Goal: Transaction & Acquisition: Book appointment/travel/reservation

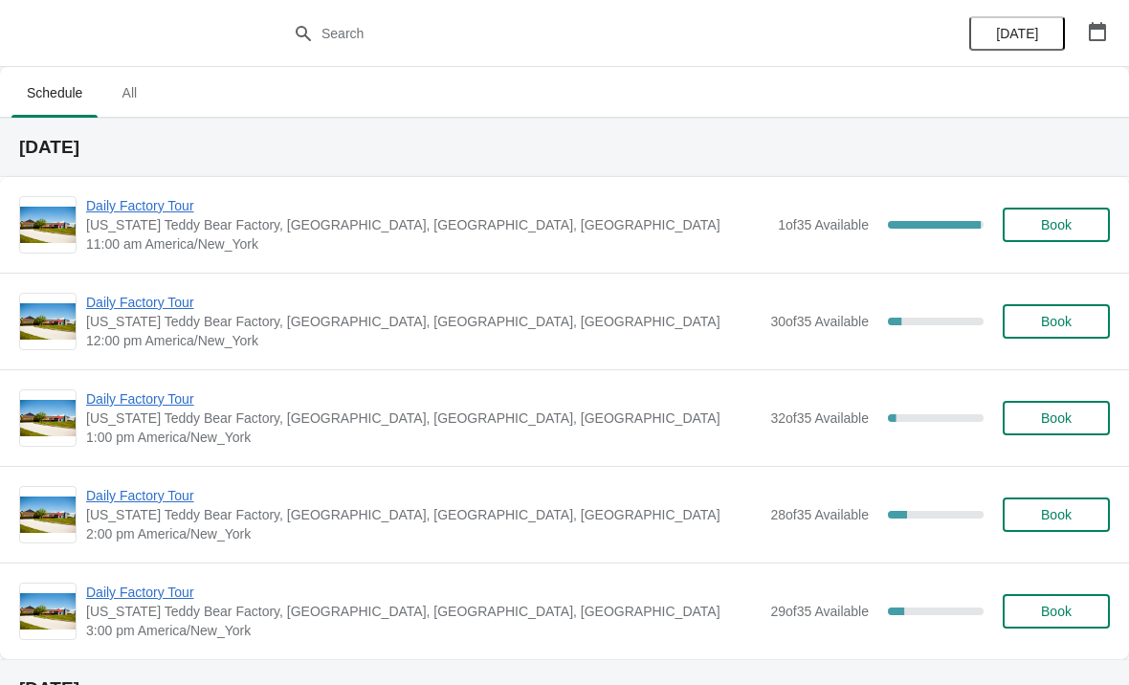
click at [634, 225] on span "[US_STATE] Teddy Bear Factory, [GEOGRAPHIC_DATA], [GEOGRAPHIC_DATA], [GEOGRAPHI…" at bounding box center [427, 224] width 682 height 19
click at [1076, 235] on button "Book" at bounding box center [1055, 225] width 107 height 34
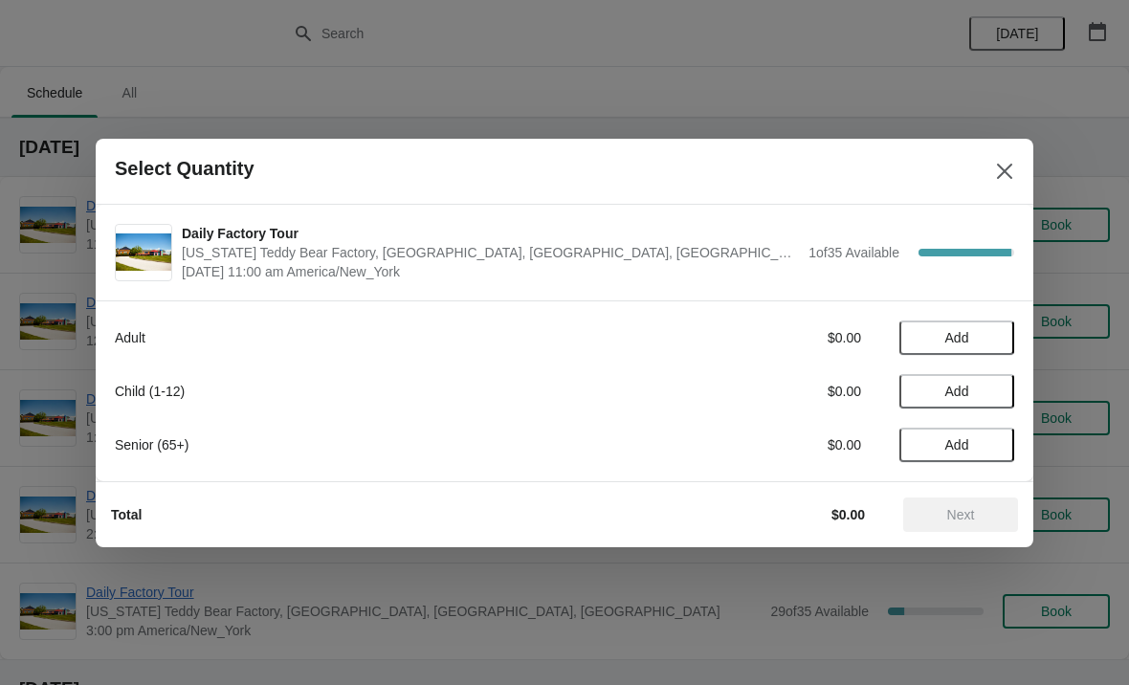
click at [1014, 159] on button "Close" at bounding box center [1004, 171] width 34 height 34
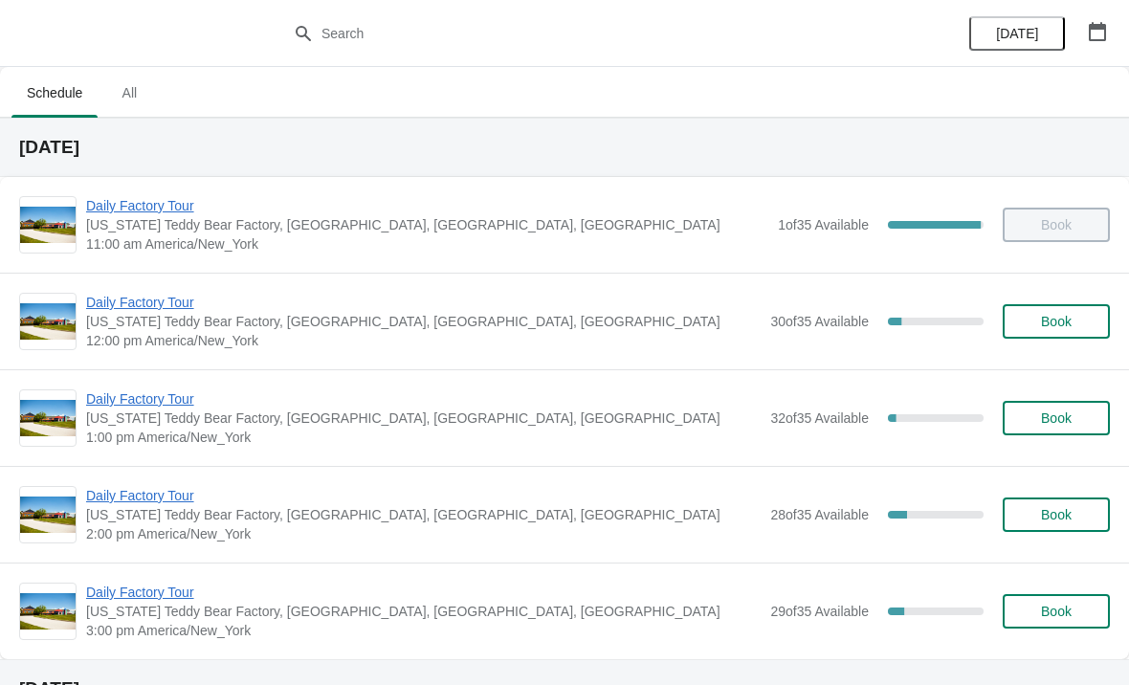
click at [176, 326] on span "[US_STATE] Teddy Bear Factory, [GEOGRAPHIC_DATA], [GEOGRAPHIC_DATA], [GEOGRAPHI…" at bounding box center [423, 321] width 674 height 19
click at [74, 320] on img at bounding box center [47, 321] width 55 height 37
click at [136, 308] on span "Daily Factory Tour" at bounding box center [423, 302] width 674 height 19
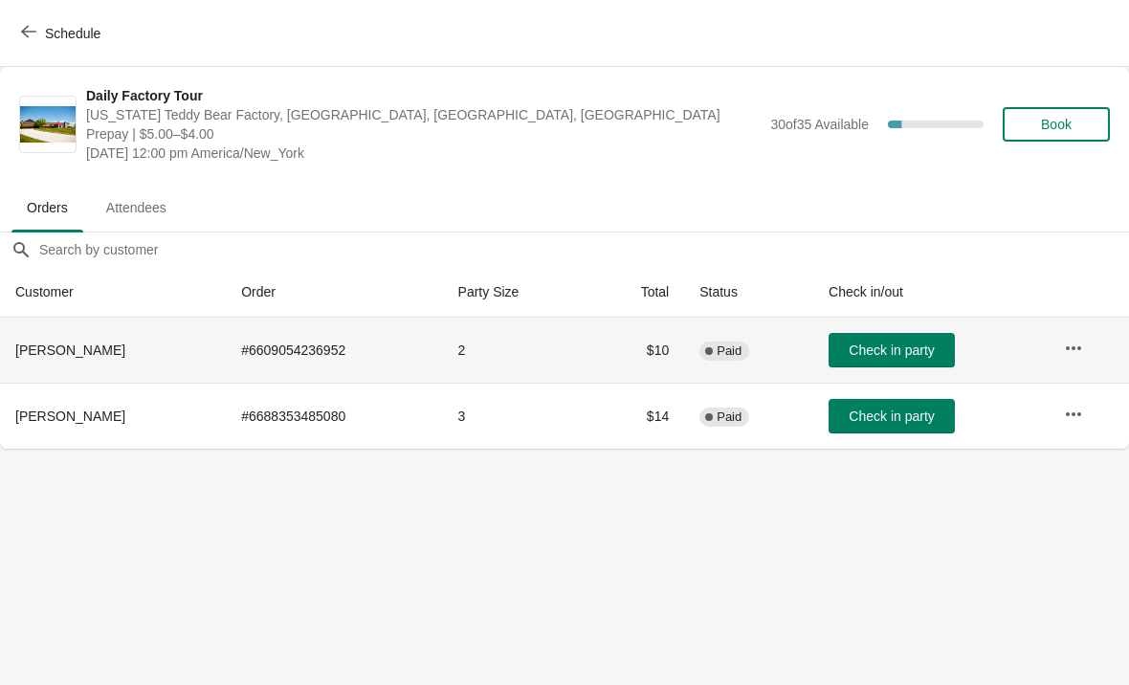
click at [1062, 344] on button "button" at bounding box center [1073, 348] width 34 height 34
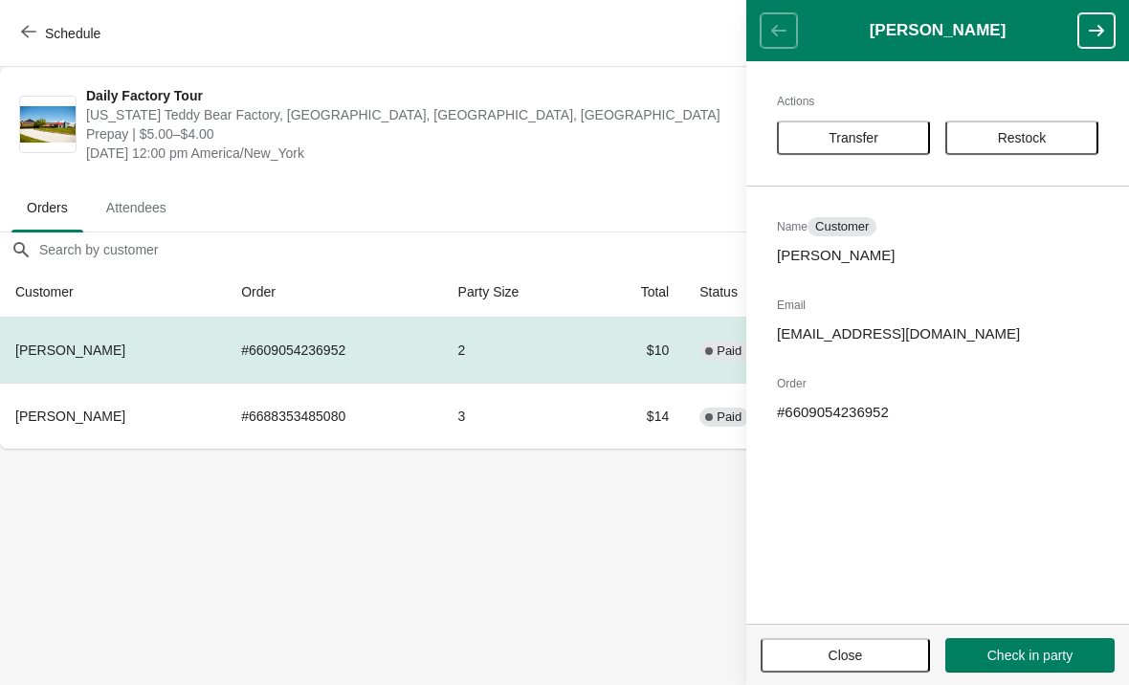
click at [861, 147] on button "Transfer" at bounding box center [853, 138] width 153 height 34
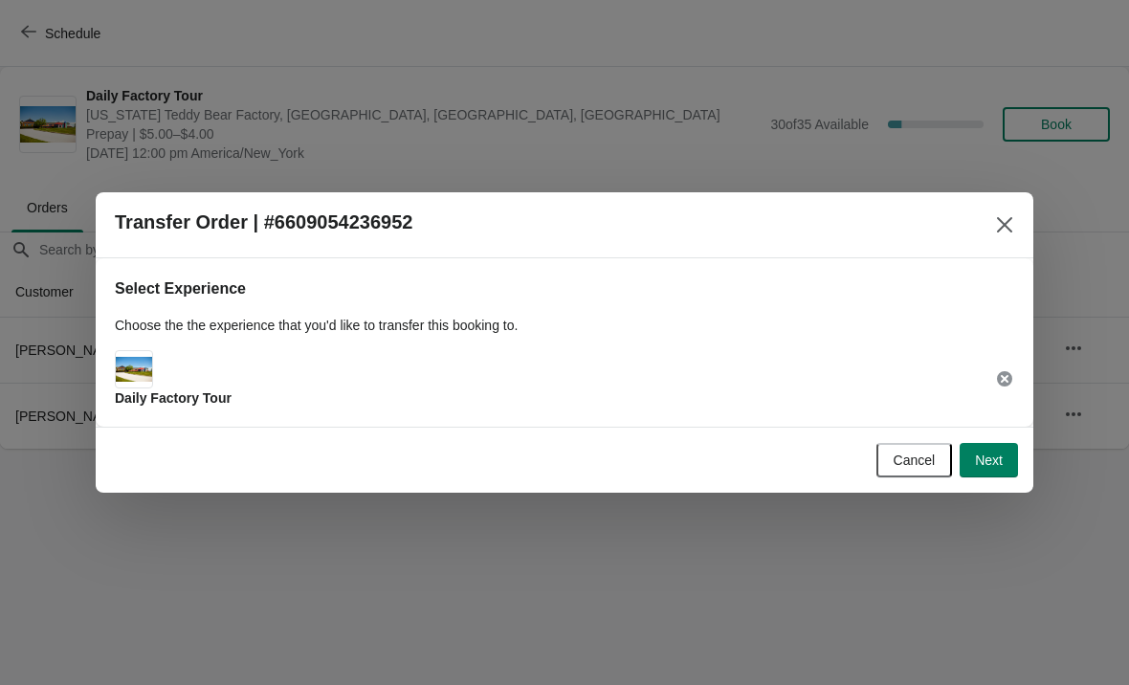
click at [979, 475] on button "Next" at bounding box center [988, 460] width 58 height 34
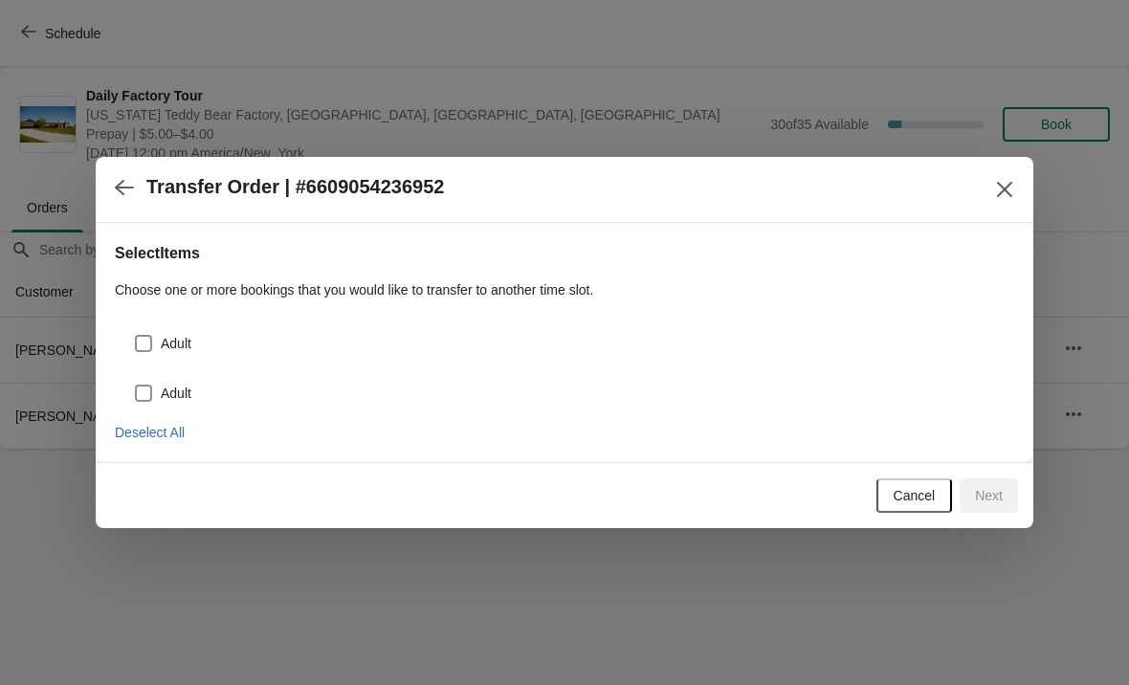
click at [137, 344] on span at bounding box center [143, 343] width 17 height 17
click at [136, 336] on input "Adult" at bounding box center [135, 335] width 1 height 1
checkbox input "true"
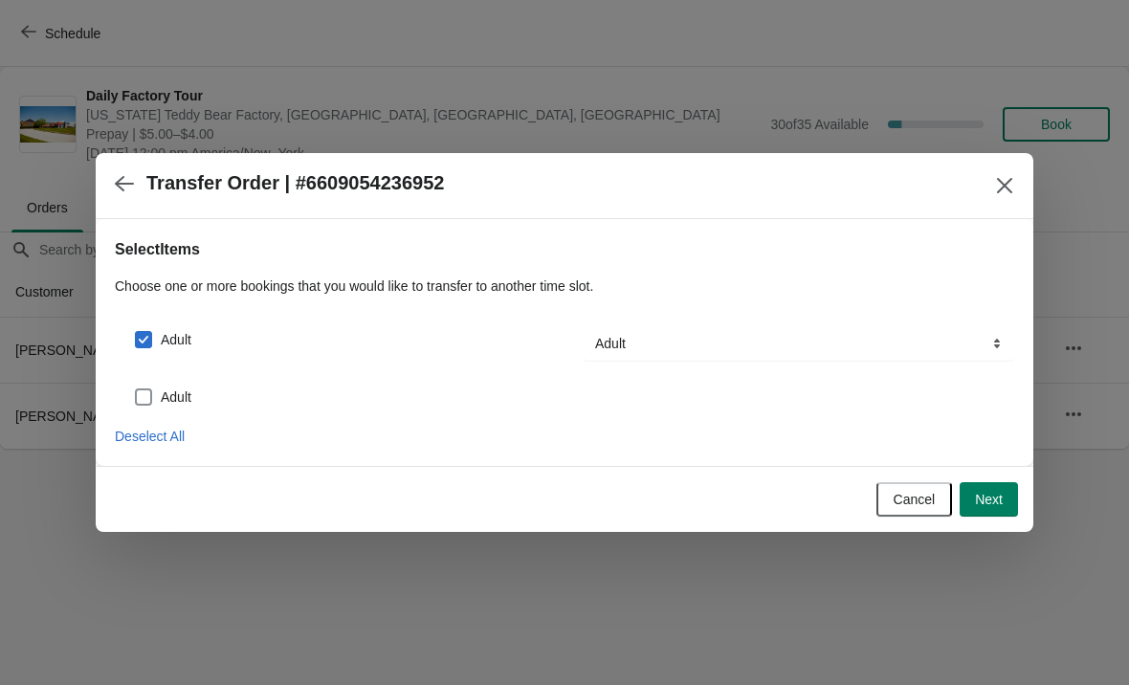
click at [149, 396] on span at bounding box center [143, 396] width 17 height 17
click at [136, 389] on input "Adult" at bounding box center [135, 388] width 1 height 1
checkbox input "true"
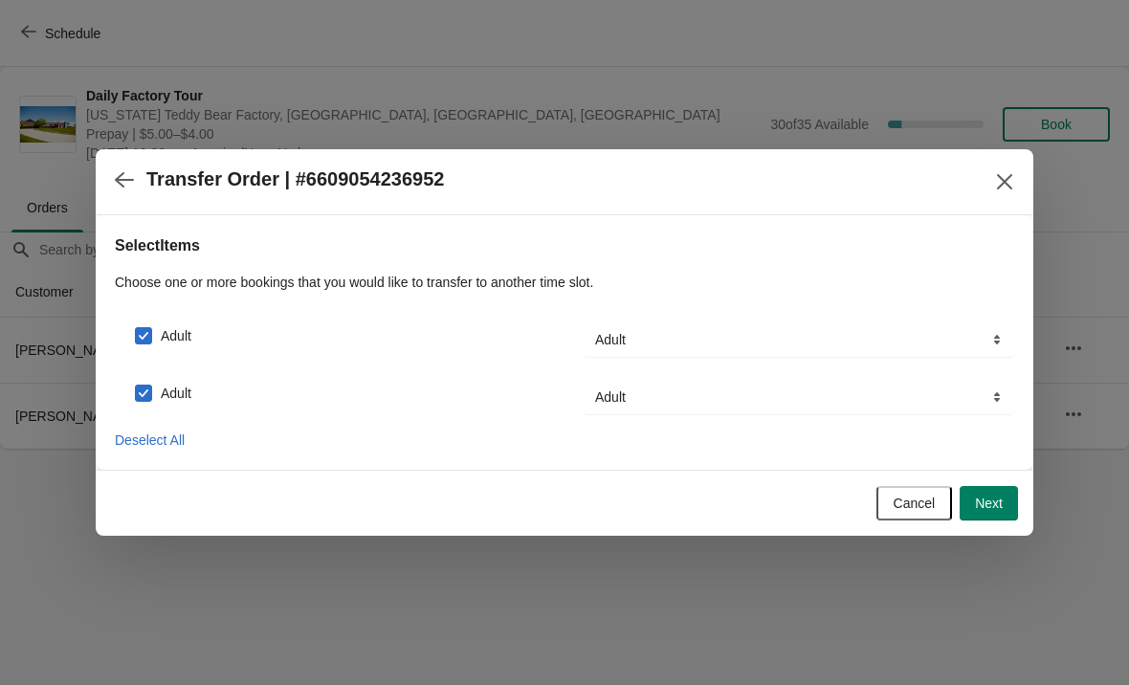
click at [990, 514] on button "Next" at bounding box center [988, 503] width 58 height 34
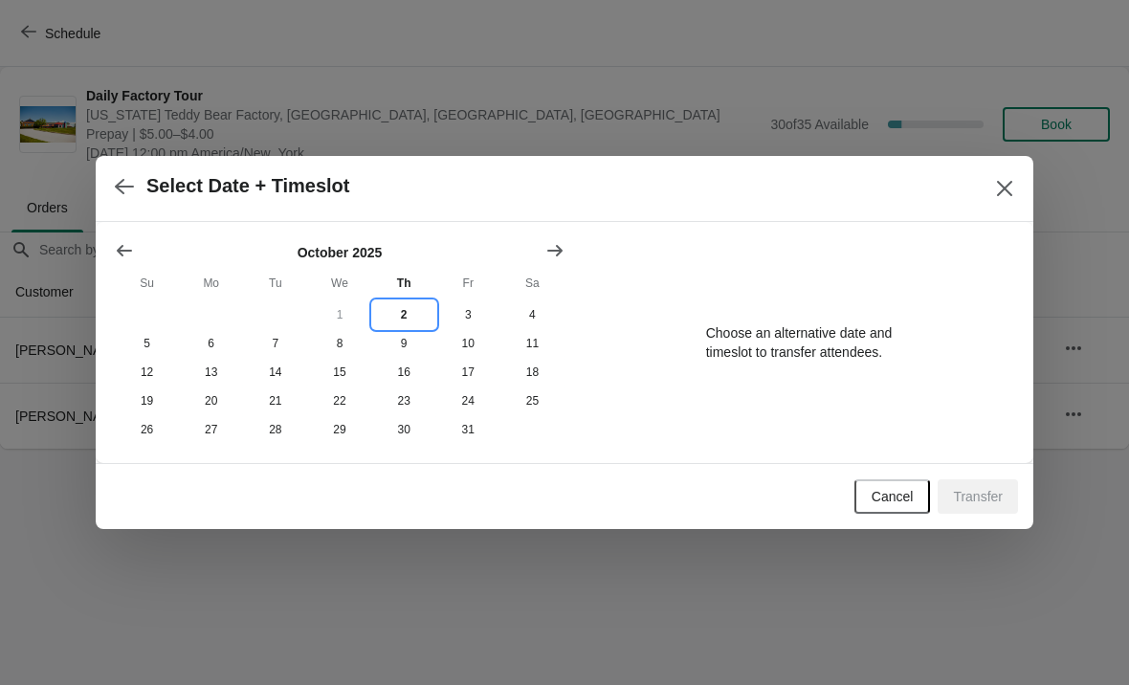
click at [405, 310] on button "2" at bounding box center [404, 314] width 64 height 29
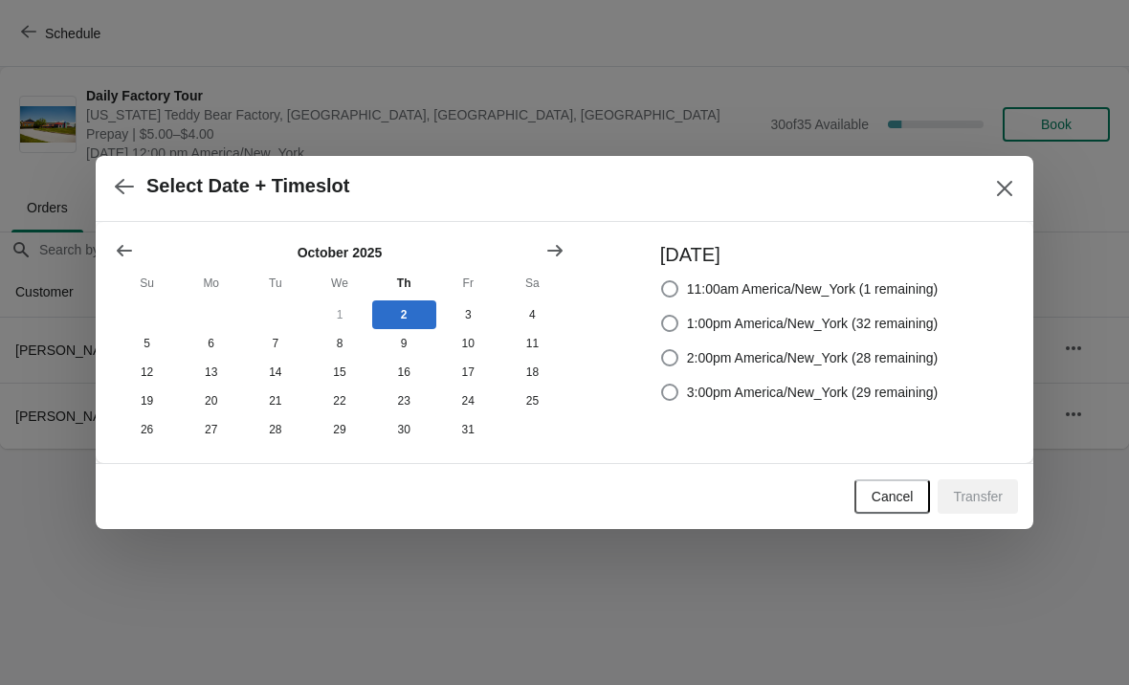
click at [641, 321] on div "[DATE] 11:00am America/New_York (1 remaining) 1:00pm America/New_York (32 remai…" at bounding box center [789, 342] width 297 height 203
click at [666, 315] on span at bounding box center [669, 323] width 17 height 17
click at [662, 315] on input "1:00pm America/New_York (32 remaining)" at bounding box center [661, 315] width 1 height 1
radio input "true"
click at [964, 491] on span "Transfer" at bounding box center [978, 496] width 50 height 15
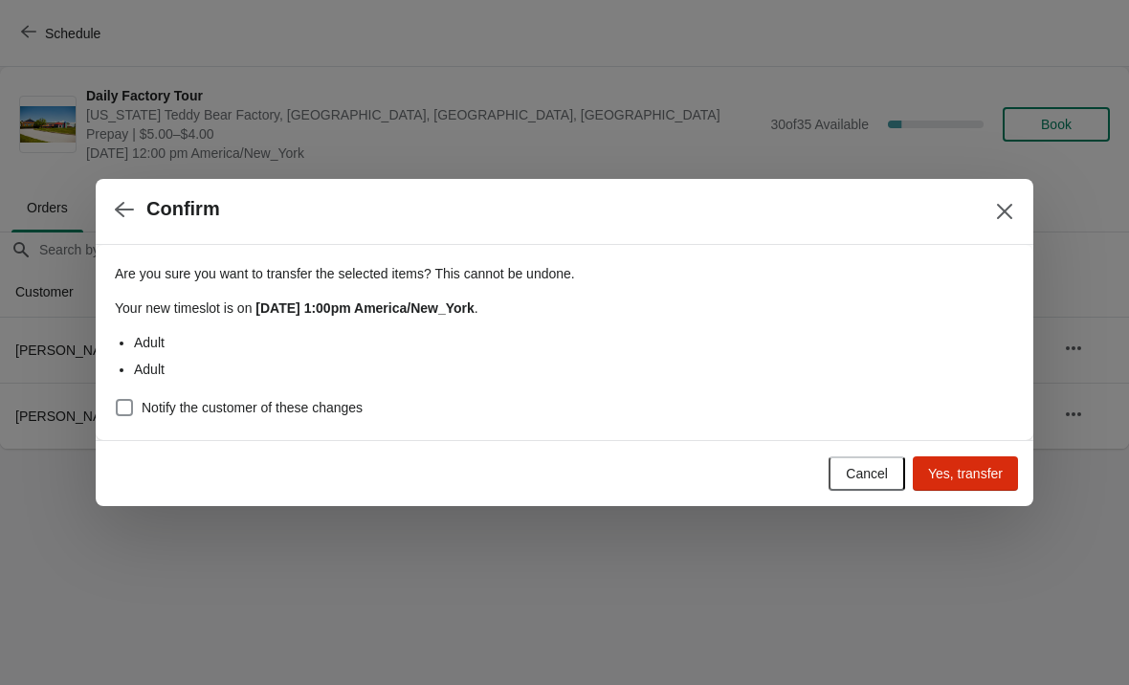
click at [971, 463] on button "Yes, transfer" at bounding box center [964, 473] width 105 height 34
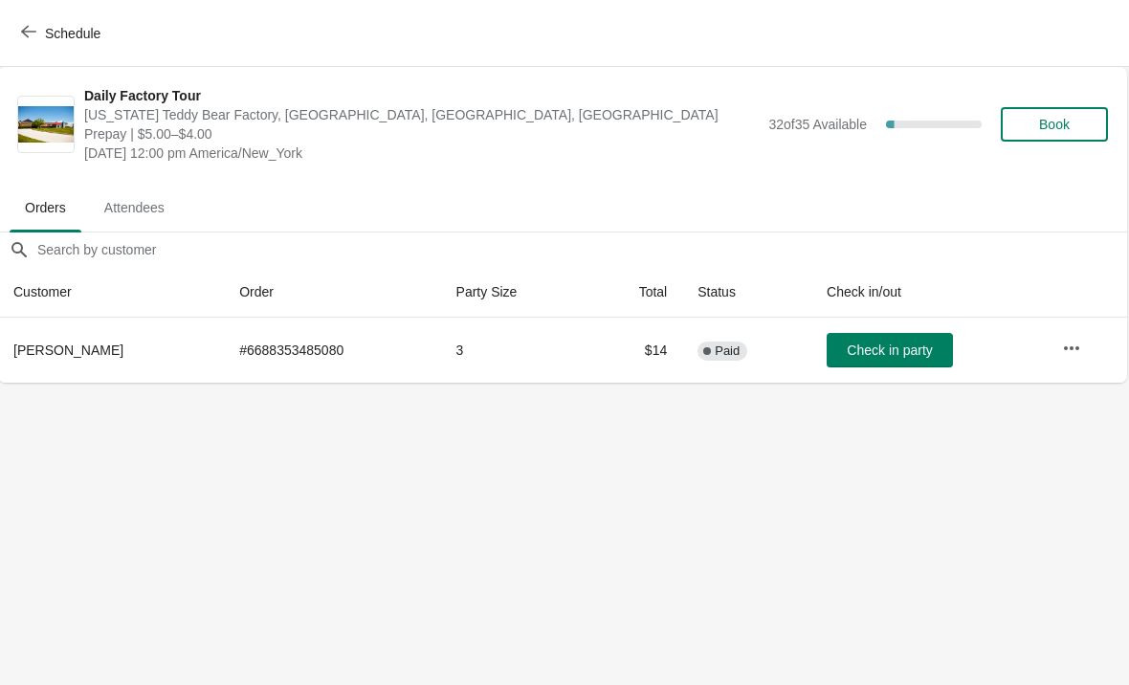
scroll to position [0, 1]
click at [51, 20] on button "Schedule" at bounding box center [63, 33] width 106 height 34
